Goal: Transaction & Acquisition: Purchase product/service

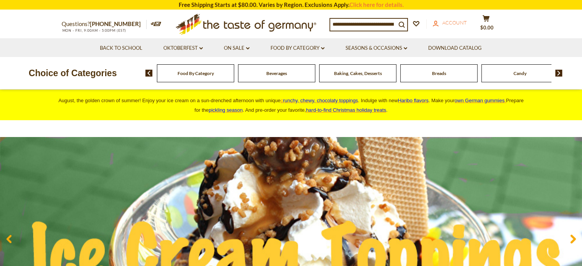
click at [451, 27] on link "account Account" at bounding box center [450, 23] width 34 height 8
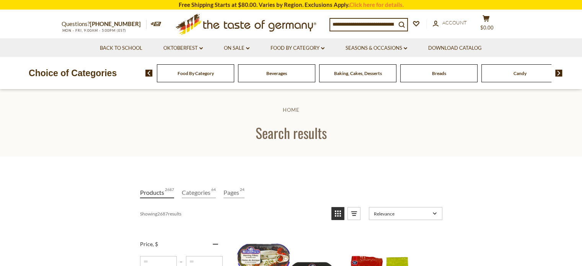
click at [234, 76] on div "Beverages" at bounding box center [195, 73] width 77 height 18
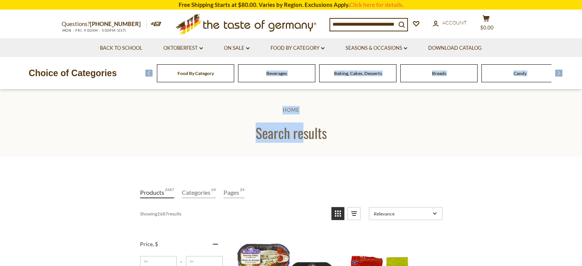
drag, startPoint x: 265, startPoint y: 76, endPoint x: 301, endPoint y: 134, distance: 68.6
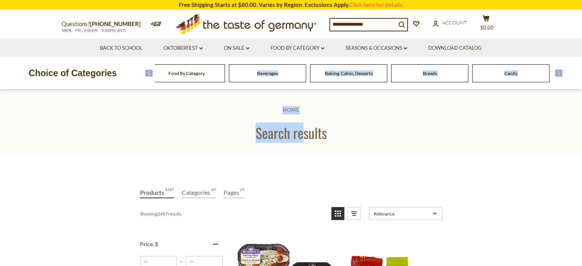
click at [225, 72] on div "Beverages" at bounding box center [186, 73] width 77 height 18
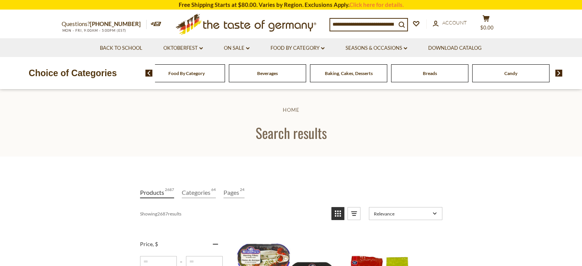
click at [271, 75] on span "Beverages" at bounding box center [267, 73] width 21 height 6
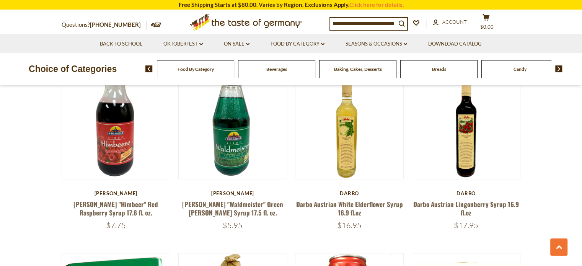
scroll to position [996, 0]
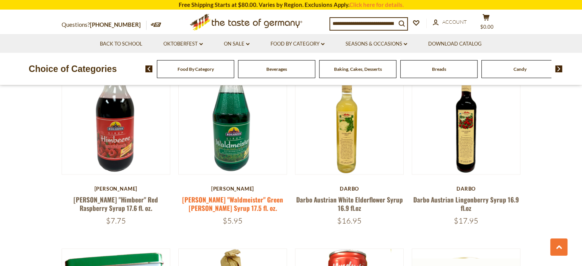
click at [236, 196] on link "[PERSON_NAME] "Waldmeister" Green [PERSON_NAME] Syrup 17.5 fl. oz." at bounding box center [232, 204] width 101 height 18
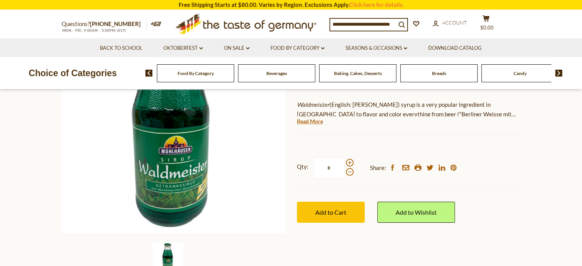
scroll to position [121, 0]
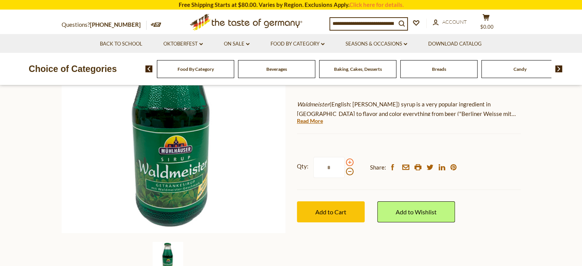
click at [349, 162] on span at bounding box center [350, 163] width 8 height 8
click at [345, 162] on input "*" at bounding box center [329, 167] width 31 height 21
click at [349, 162] on span at bounding box center [350, 163] width 8 height 8
click at [345, 162] on input "*" at bounding box center [329, 167] width 31 height 21
click at [349, 162] on span at bounding box center [350, 163] width 8 height 8
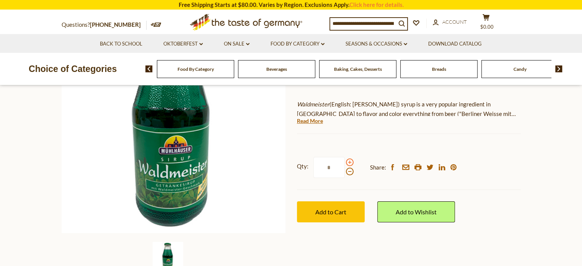
click at [345, 162] on input "*" at bounding box center [329, 167] width 31 height 21
click at [349, 162] on span at bounding box center [350, 163] width 8 height 8
click at [345, 162] on input "*" at bounding box center [329, 167] width 31 height 21
click at [349, 172] on span at bounding box center [350, 172] width 8 height 8
click at [345, 172] on input "*" at bounding box center [329, 167] width 31 height 21
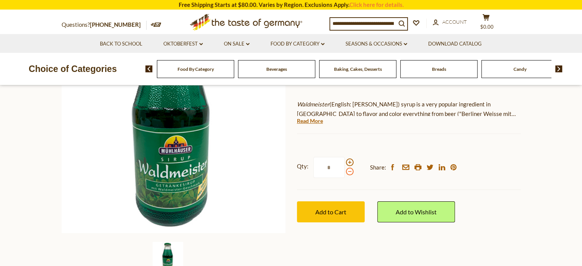
click at [349, 172] on span at bounding box center [350, 172] width 8 height 8
click at [345, 172] on input "*" at bounding box center [329, 167] width 31 height 21
click at [349, 172] on span at bounding box center [350, 172] width 8 height 8
click at [345, 172] on input "*" at bounding box center [329, 167] width 31 height 21
type input "*"
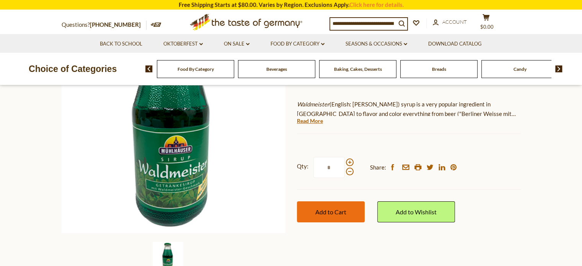
type input "*"
click at [337, 203] on button "Add to Cart" at bounding box center [331, 211] width 68 height 21
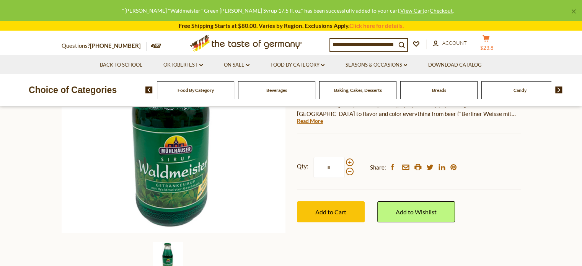
click at [487, 41] on button "cart $23.8" at bounding box center [486, 44] width 23 height 19
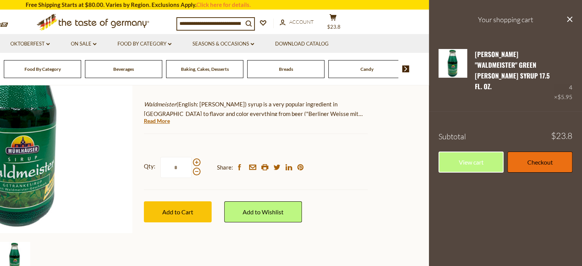
click at [526, 157] on link "Checkout" at bounding box center [540, 162] width 65 height 21
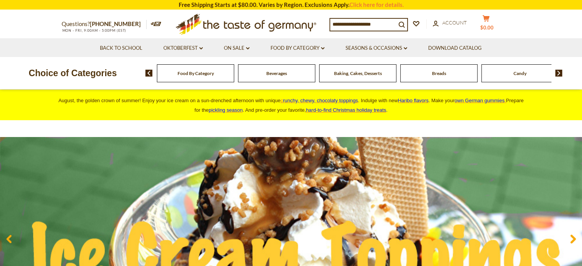
click at [489, 26] on span "$0.00" at bounding box center [487, 28] width 13 height 6
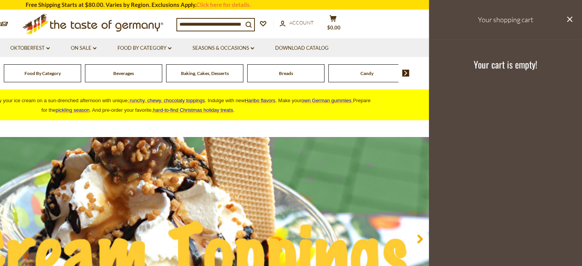
click at [510, 24] on h3 "Your shopping cart" at bounding box center [505, 19] width 153 height 39
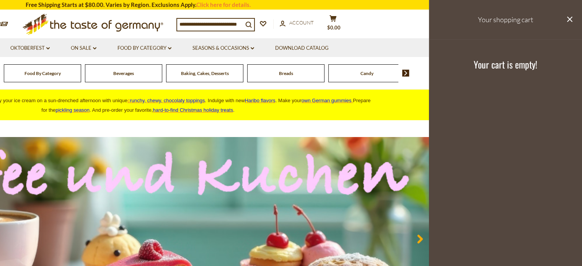
click at [225, 23] on input at bounding box center [210, 24] width 66 height 11
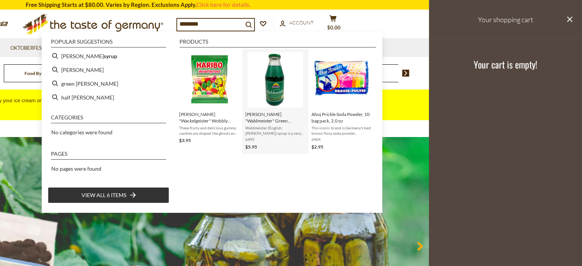
type input "********"
click at [279, 119] on span "[PERSON_NAME] "Waldmeister" Green [PERSON_NAME] Syrup 17.5 fl. oz." at bounding box center [275, 117] width 60 height 13
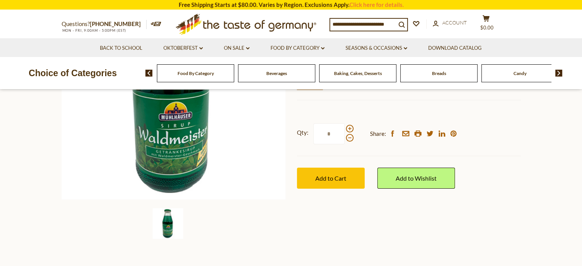
scroll to position [155, 0]
click at [335, 133] on input "*" at bounding box center [329, 133] width 31 height 21
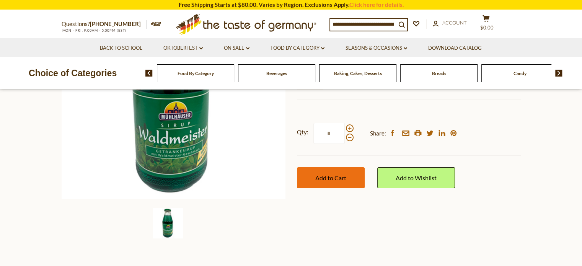
type input "*"
click at [326, 178] on span "Add to Cart" at bounding box center [331, 177] width 31 height 7
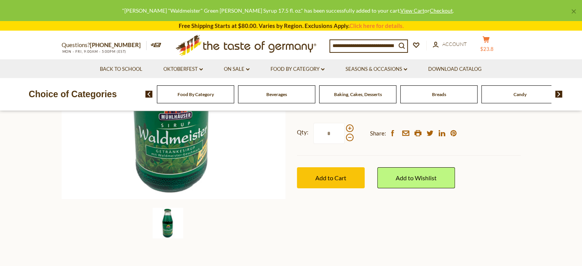
click at [494, 46] on span "$23.8" at bounding box center [487, 49] width 13 height 6
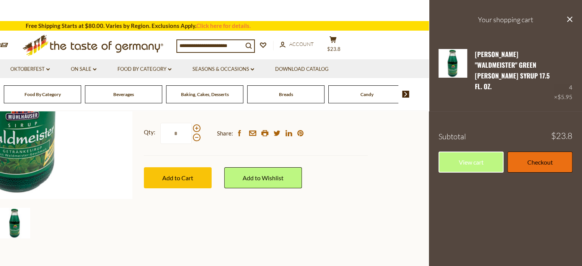
click at [548, 152] on link "Checkout" at bounding box center [540, 162] width 65 height 21
